Goal: Transaction & Acquisition: Purchase product/service

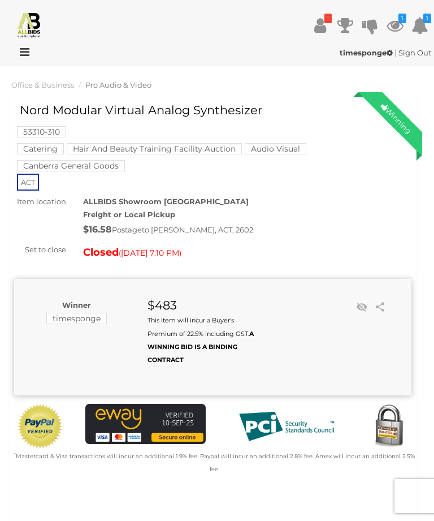
scroll to position [11, 0]
click at [32, 24] on img at bounding box center [29, 24] width 27 height 27
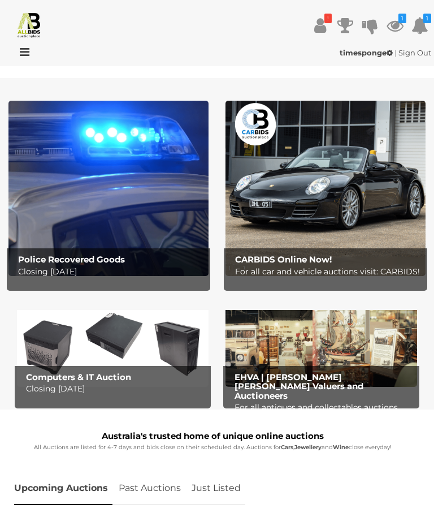
click at [202, 483] on link "Just Listed" at bounding box center [216, 488] width 58 height 33
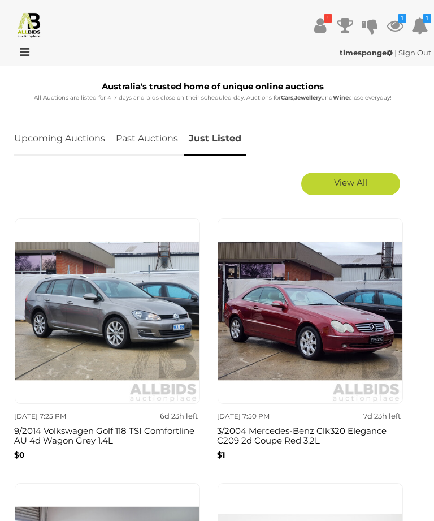
scroll to position [348, 0]
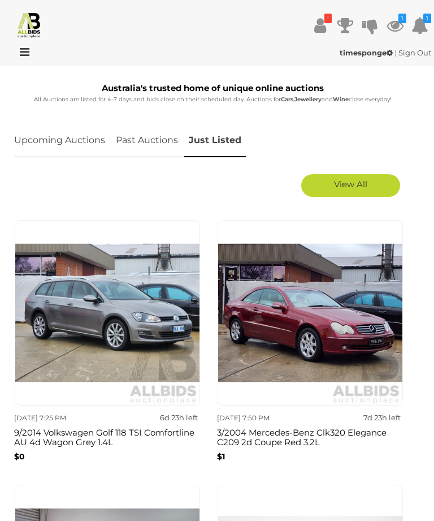
click at [323, 184] on link "View All" at bounding box center [350, 185] width 99 height 23
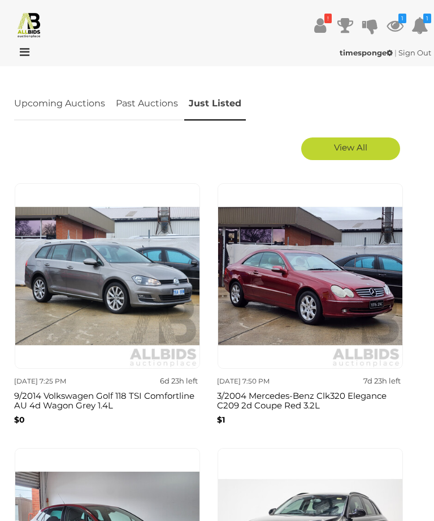
click at [316, 146] on link "View All" at bounding box center [350, 148] width 99 height 23
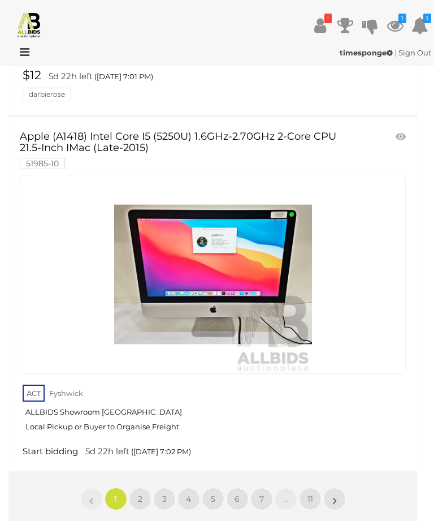
scroll to position [18186, 0]
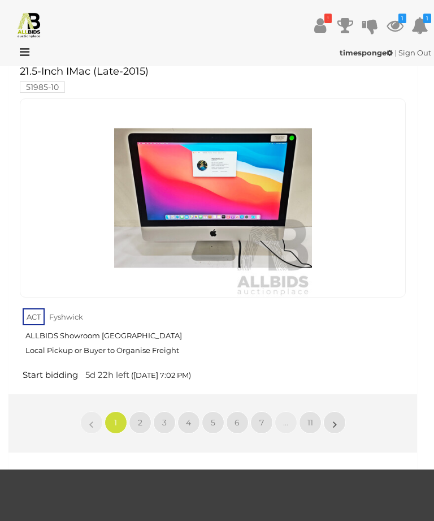
click at [129, 411] on link "2" at bounding box center [140, 422] width 23 height 23
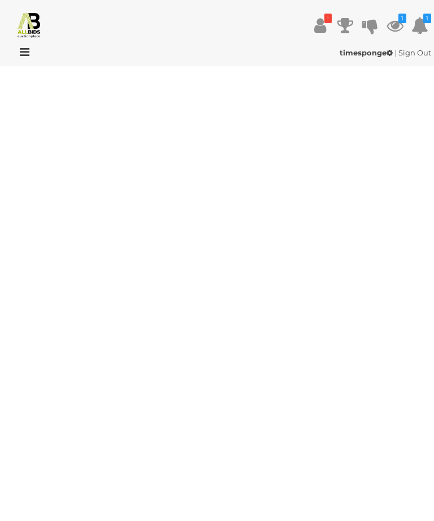
scroll to position [0, 0]
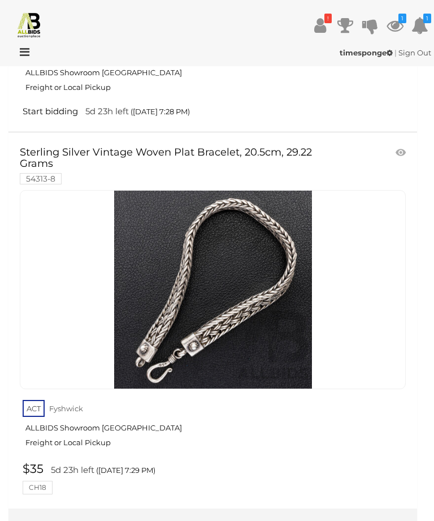
scroll to position [18462, 0]
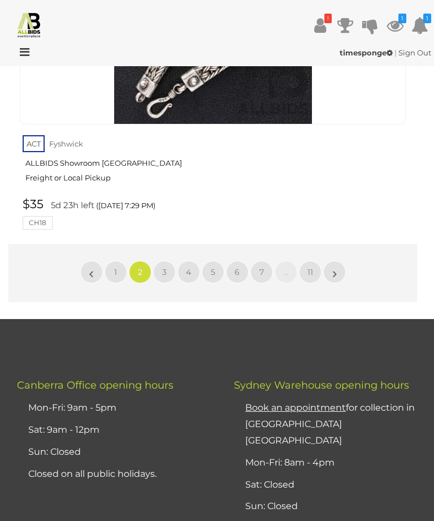
click at [155, 261] on link "3" at bounding box center [164, 272] width 23 height 23
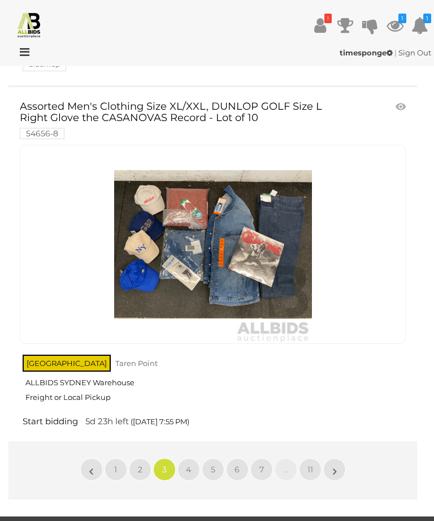
scroll to position [18251, 0]
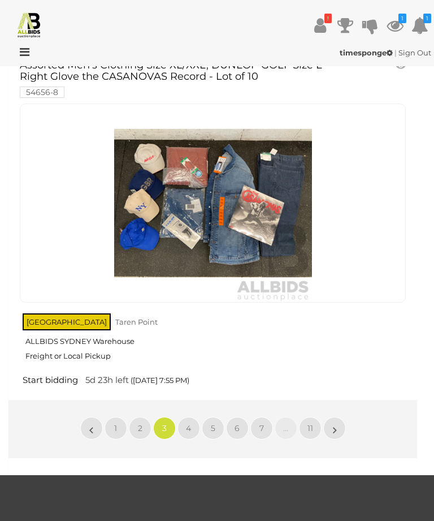
click at [178, 417] on link "4" at bounding box center [189, 428] width 23 height 23
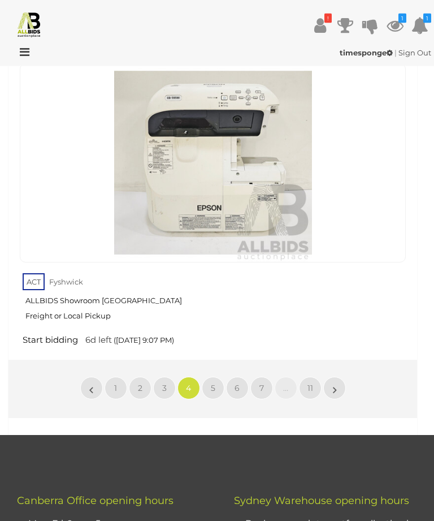
scroll to position [18002, 0]
click at [208, 377] on link "5" at bounding box center [213, 388] width 23 height 23
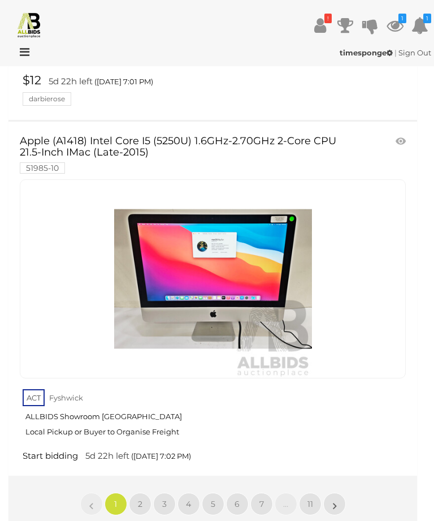
scroll to position [18104, 0]
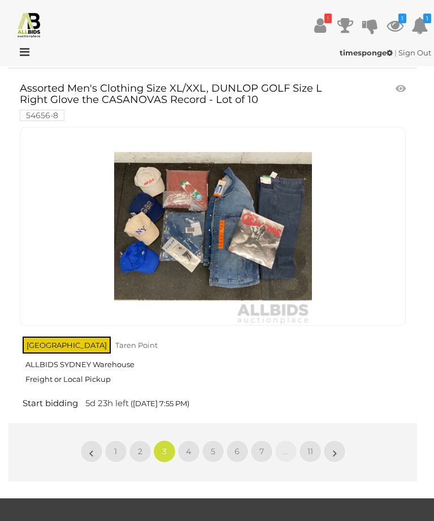
scroll to position [18229, 0]
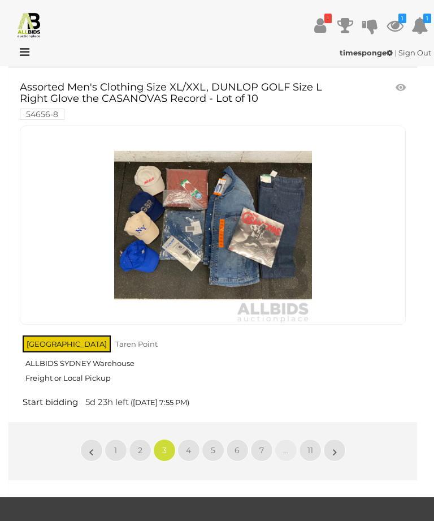
click at [183, 439] on link "4" at bounding box center [189, 450] width 23 height 23
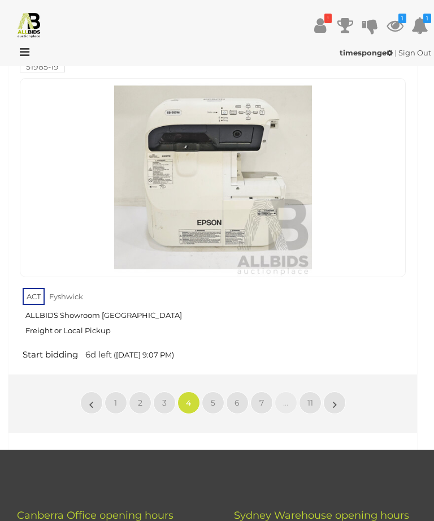
scroll to position [18005, 0]
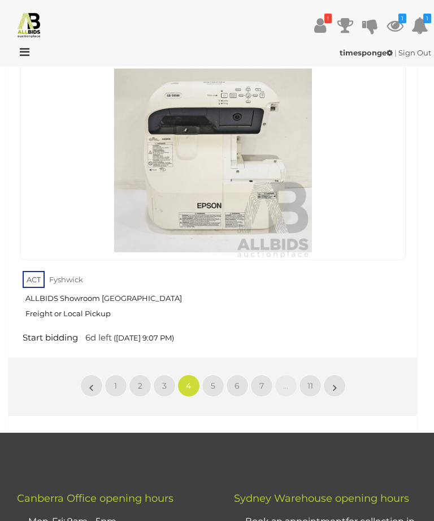
click at [208, 374] on link "5" at bounding box center [213, 385] width 23 height 23
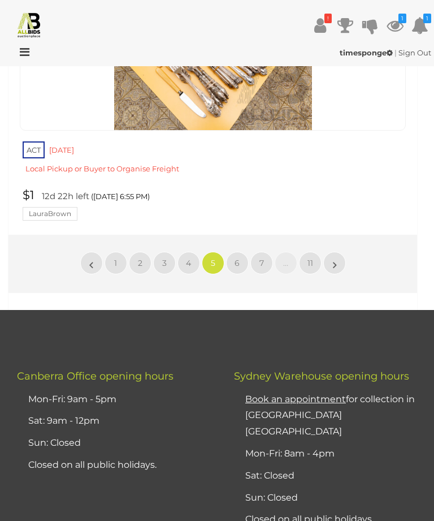
scroll to position [17572, 0]
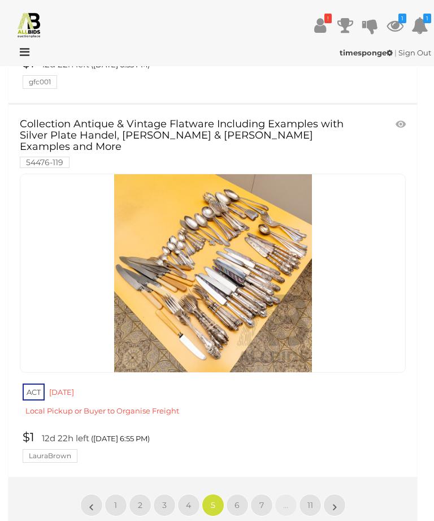
click at [244, 494] on link "6" at bounding box center [237, 505] width 23 height 23
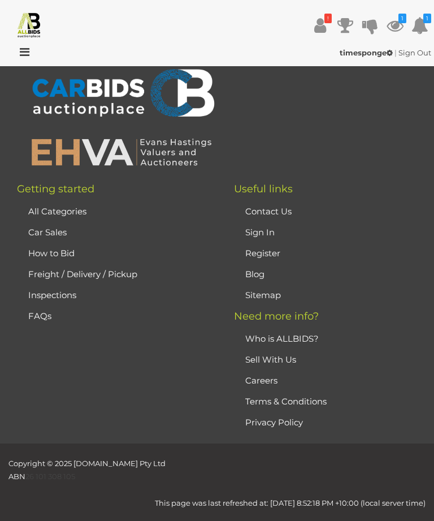
scroll to position [0, 0]
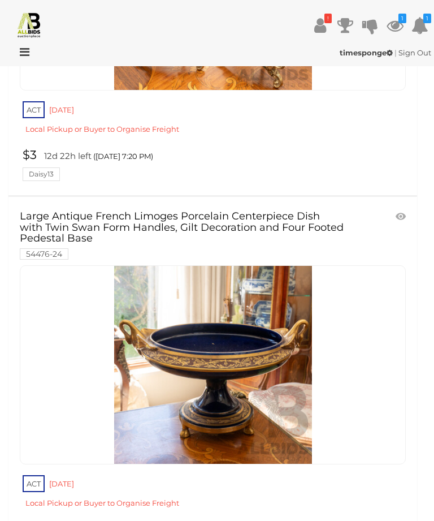
scroll to position [16707, 0]
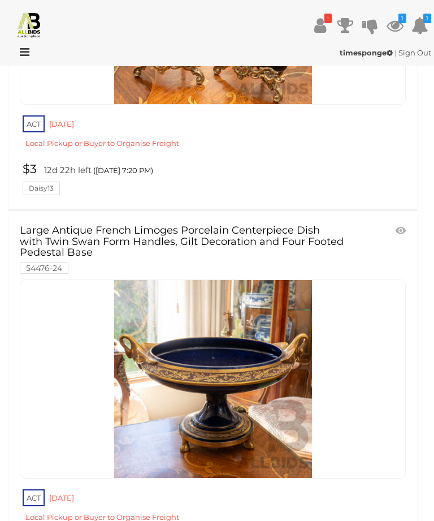
click at [251, 309] on img at bounding box center [213, 379] width 198 height 198
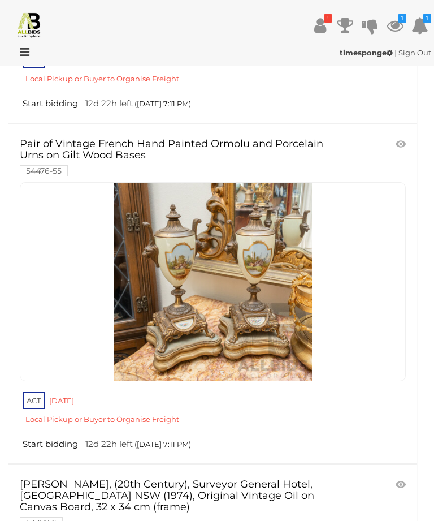
scroll to position [10495, 0]
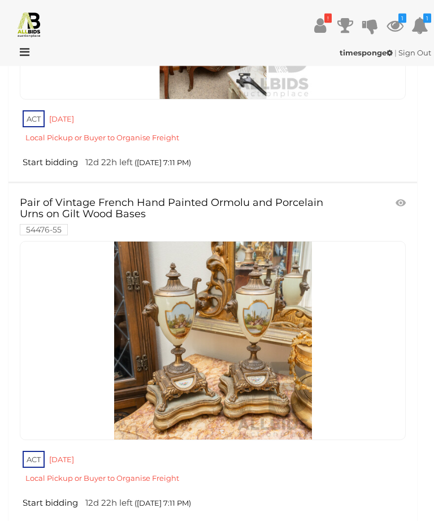
click at [237, 262] on link at bounding box center [213, 340] width 386 height 199
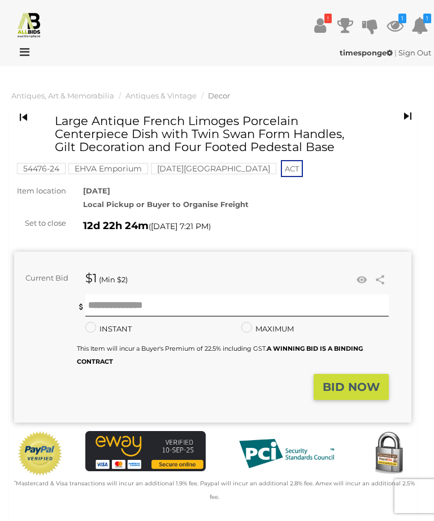
click at [356, 280] on link at bounding box center [361, 279] width 17 height 17
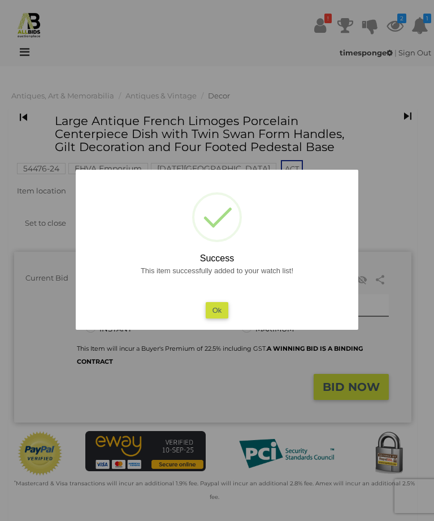
click at [217, 310] on button "Ok" at bounding box center [217, 310] width 23 height 16
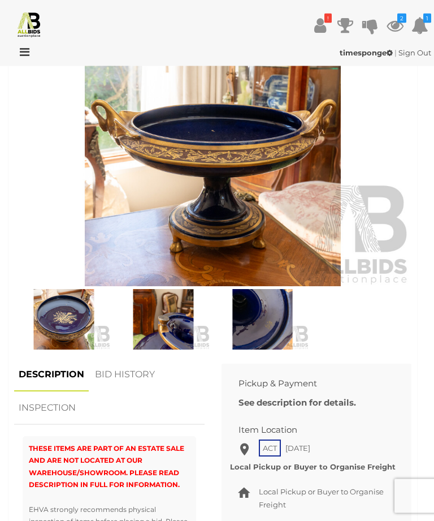
scroll to position [493, 0]
click at [269, 182] on img at bounding box center [213, 158] width 398 height 256
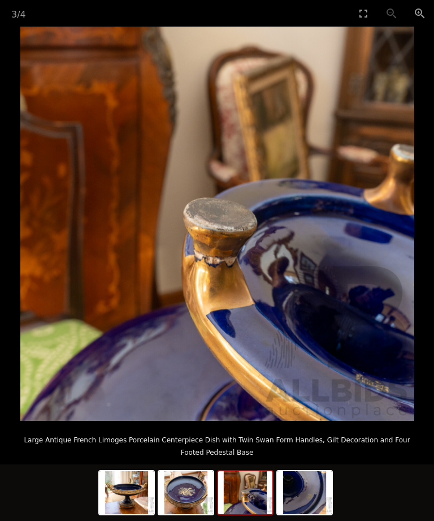
scroll to position [29, 0]
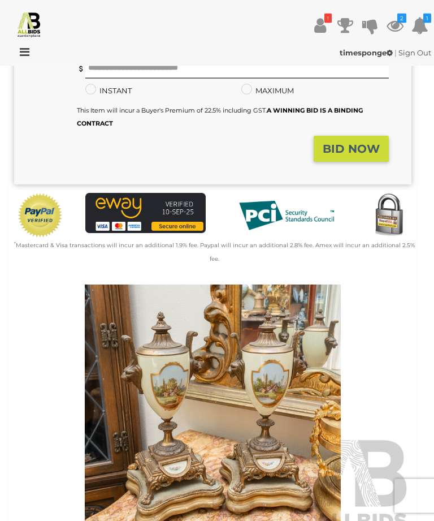
scroll to position [225, 0]
click at [270, 386] on img at bounding box center [213, 412] width 398 height 256
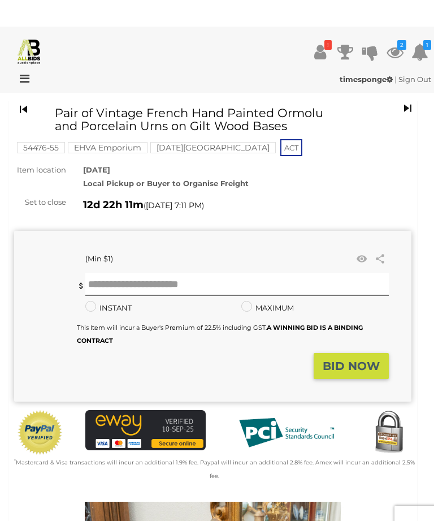
scroll to position [6, 0]
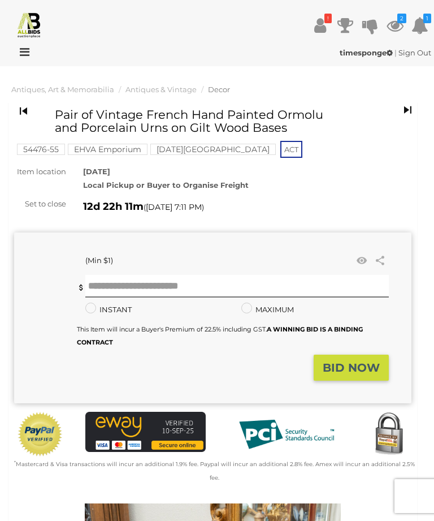
click at [366, 262] on link at bounding box center [361, 260] width 17 height 17
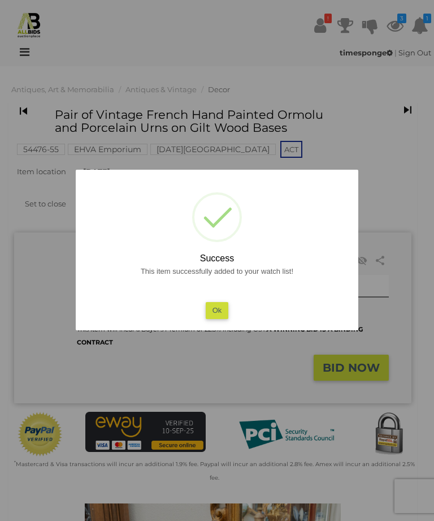
click at [215, 318] on button "Ok" at bounding box center [217, 310] width 23 height 16
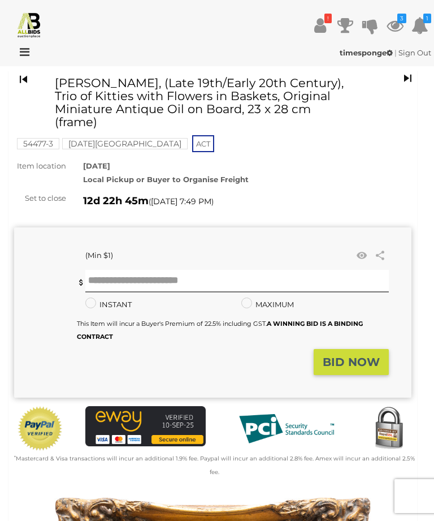
scroll to position [39, 0]
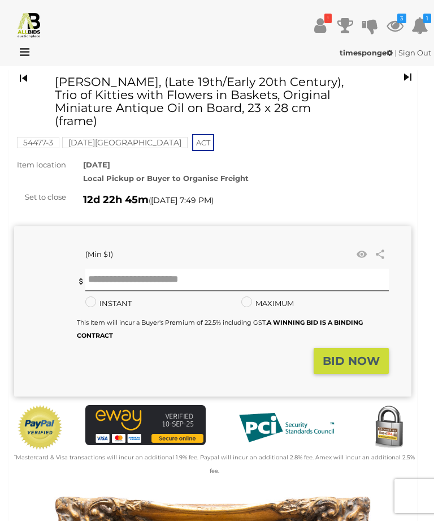
click at [362, 254] on link at bounding box center [361, 254] width 17 height 17
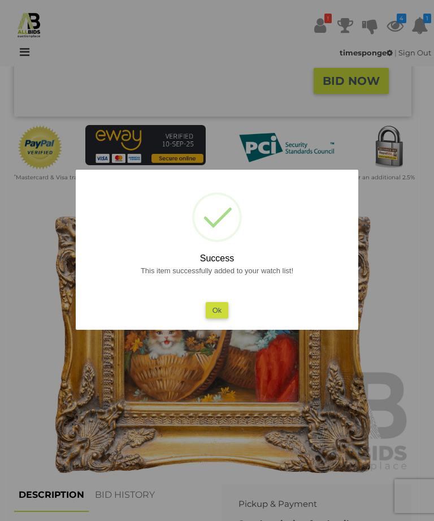
scroll to position [318, 0]
click at [215, 318] on button "Ok" at bounding box center [217, 310] width 23 height 16
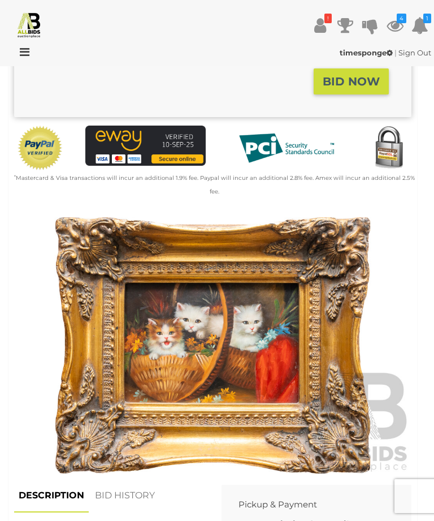
click at [249, 374] on img at bounding box center [213, 345] width 398 height 256
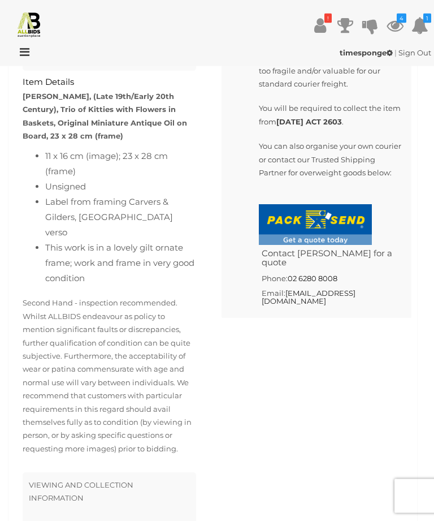
scroll to position [968, 0]
